Goal: Contribute content

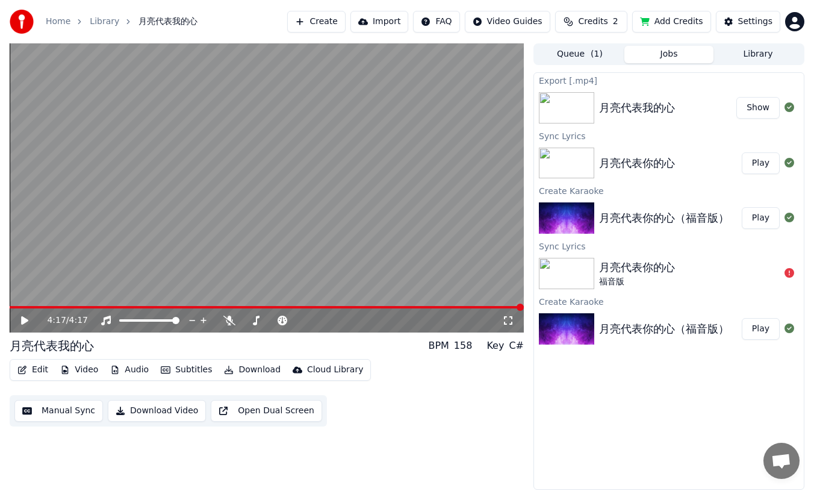
click at [23, 320] on icon at bounding box center [24, 320] width 7 height 8
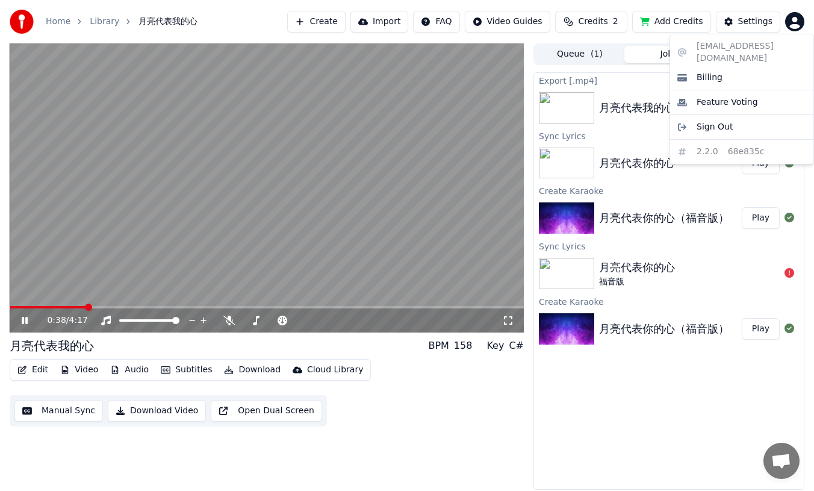
click at [795, 19] on html "Home Library 月亮代表我的心 Create Import FAQ Video Guides Credits 2 Add Credits Setti…" at bounding box center [407, 245] width 814 height 491
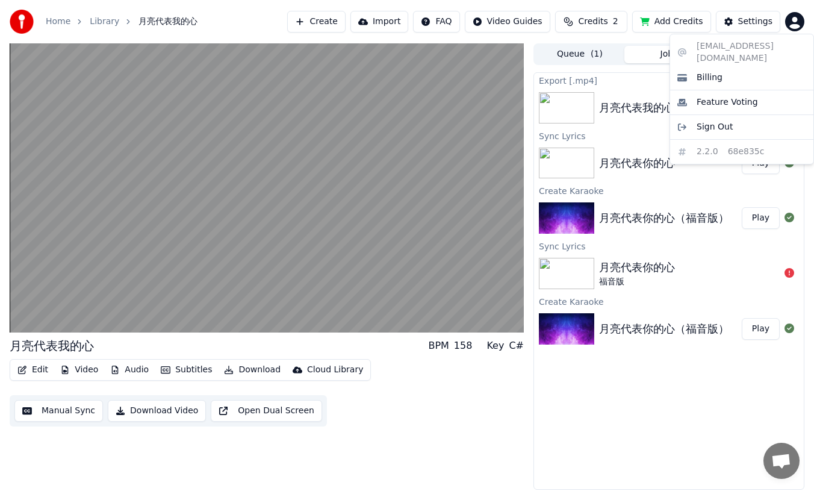
click at [640, 388] on html "Home Library 月亮代表我的心 Create Import FAQ Video Guides Credits 2 Add Credits Setti…" at bounding box center [407, 245] width 814 height 491
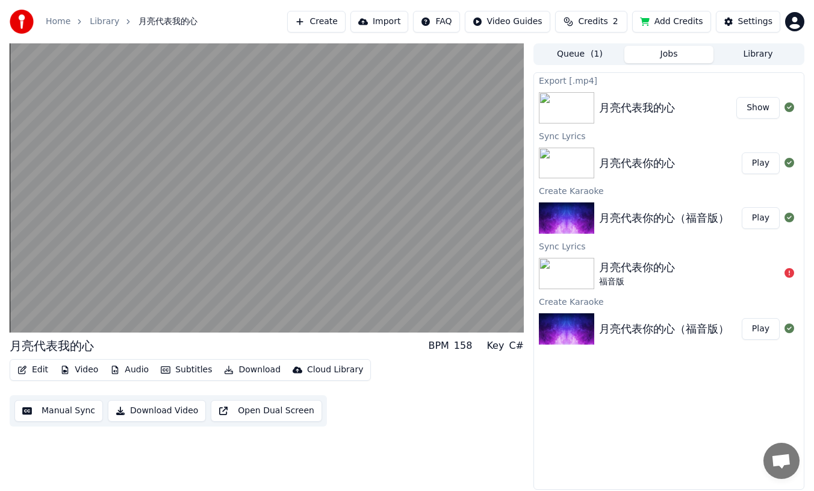
click at [792, 17] on html "Home Library 月亮代表我的心 Create Import FAQ Video Guides Credits 2 Add Credits Setti…" at bounding box center [407, 245] width 814 height 491
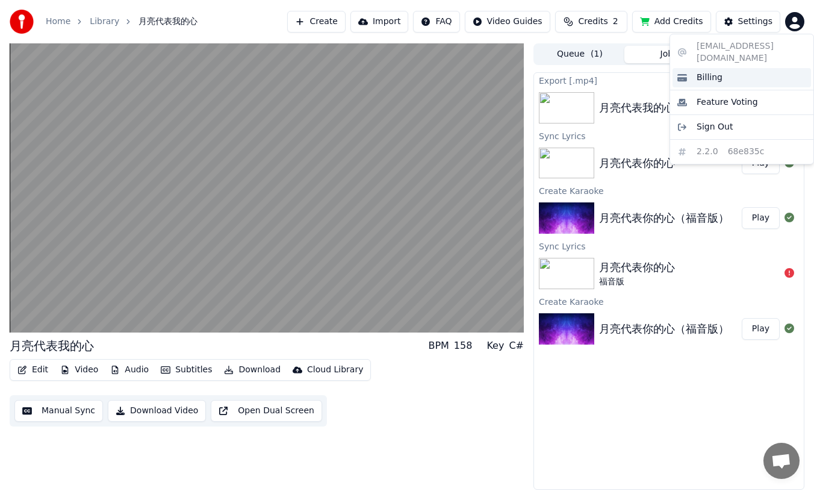
click at [708, 72] on span "Billing" at bounding box center [710, 78] width 26 height 12
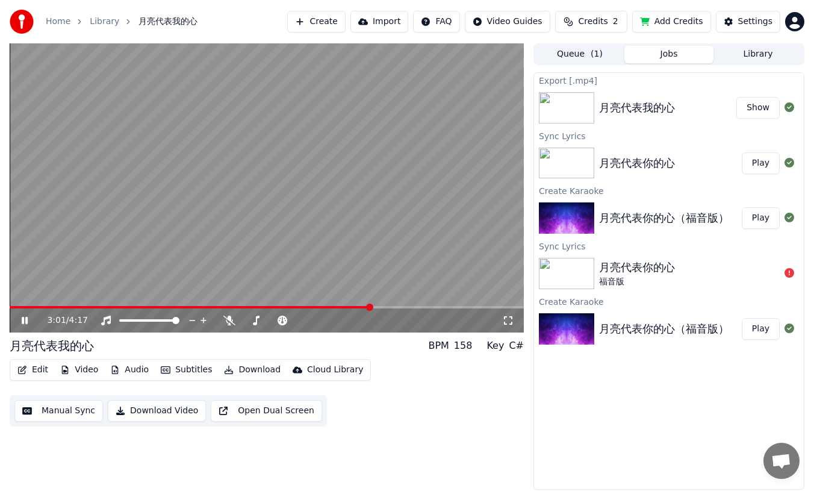
click at [22, 322] on icon at bounding box center [25, 320] width 6 height 7
click at [792, 25] on html "Home Library 月亮代表我的心 Create Import FAQ Video Guides Credits 2 Add Credits Setti…" at bounding box center [407, 245] width 814 height 491
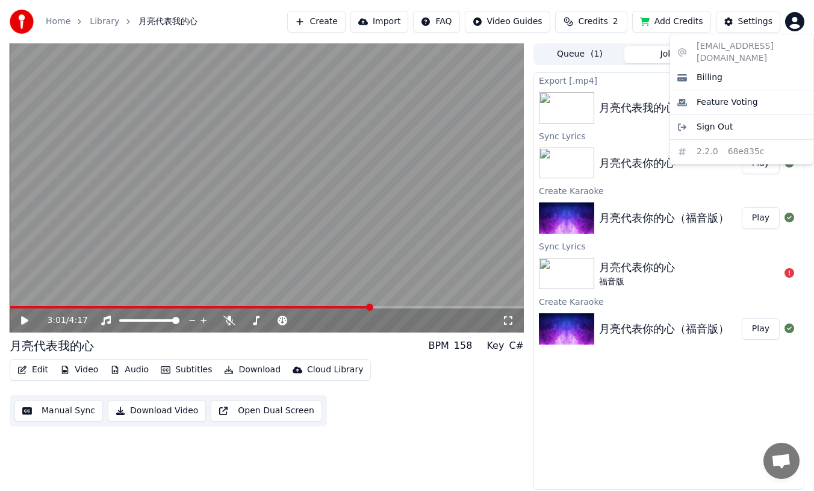
click at [326, 16] on html "Home Library 月亮代表我的心 Create Import FAQ Video Guides Credits 2 Add Credits Setti…" at bounding box center [407, 245] width 814 height 491
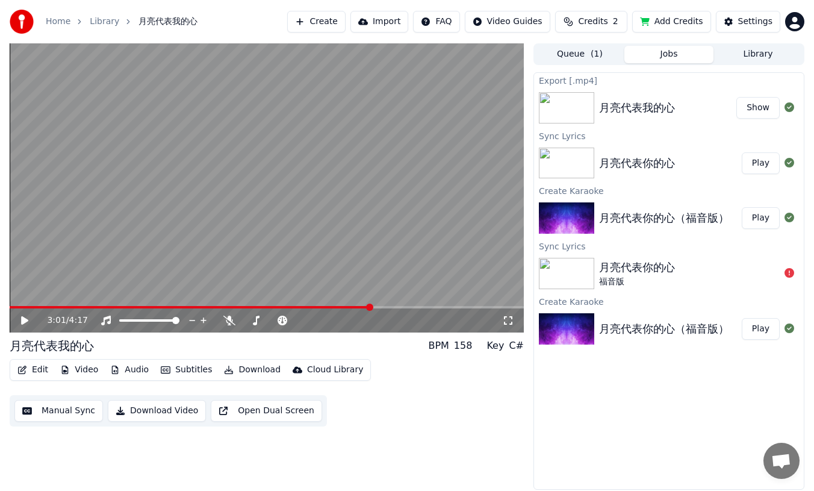
click at [329, 19] on button "Create" at bounding box center [316, 22] width 58 height 22
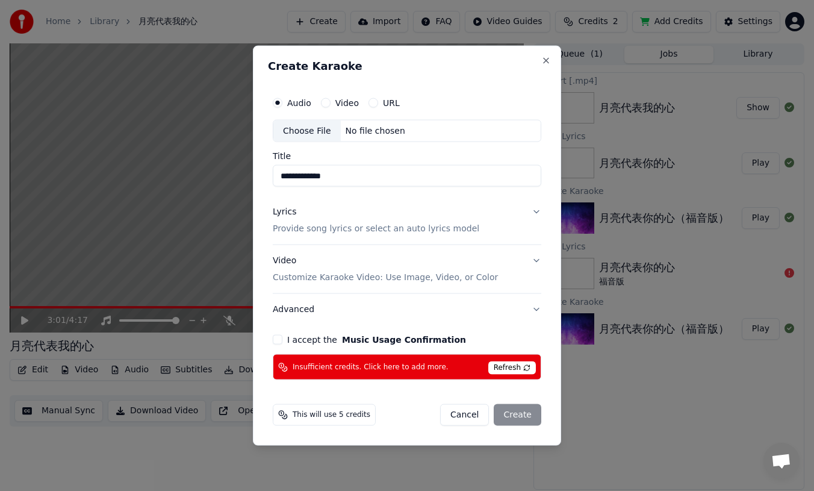
type input "**********"
